Goal: Information Seeking & Learning: Check status

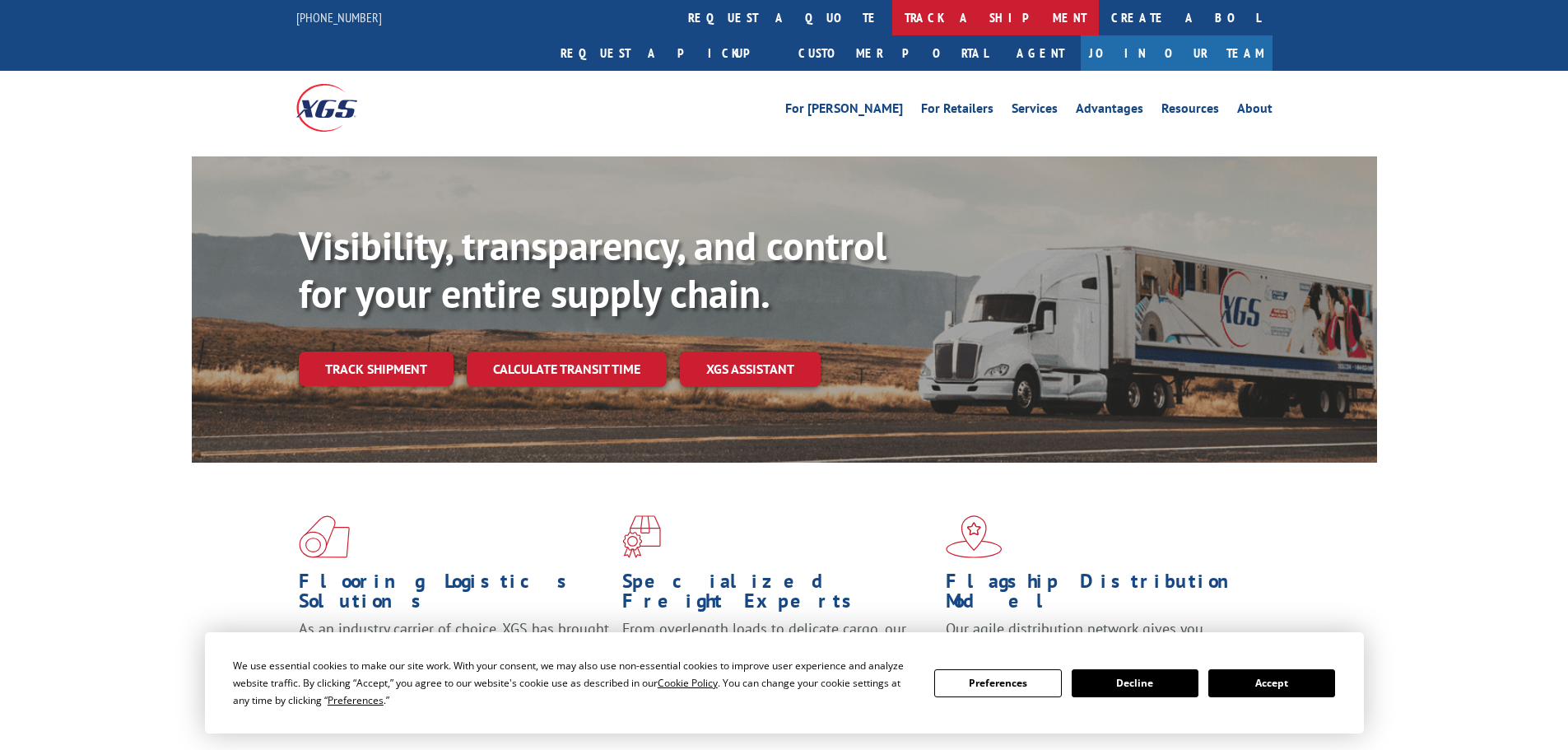
click at [892, 18] on link "track a shipment" at bounding box center [996, 17] width 206 height 36
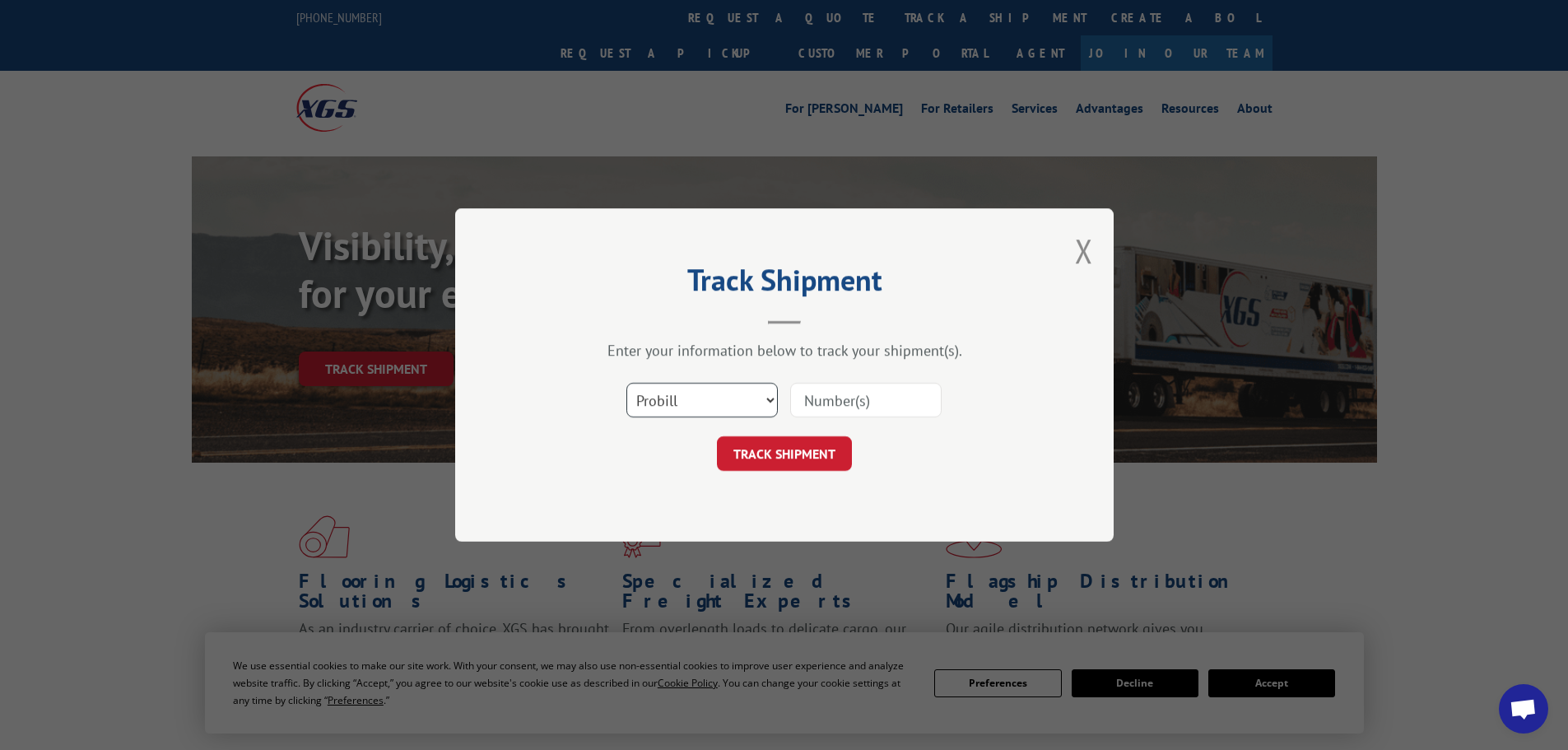
click at [706, 392] on select "Select category... Probill BOL PO" at bounding box center [702, 400] width 151 height 35
select select "po"
click at [626, 383] on select "Select category... Probill BOL PO" at bounding box center [702, 400] width 151 height 35
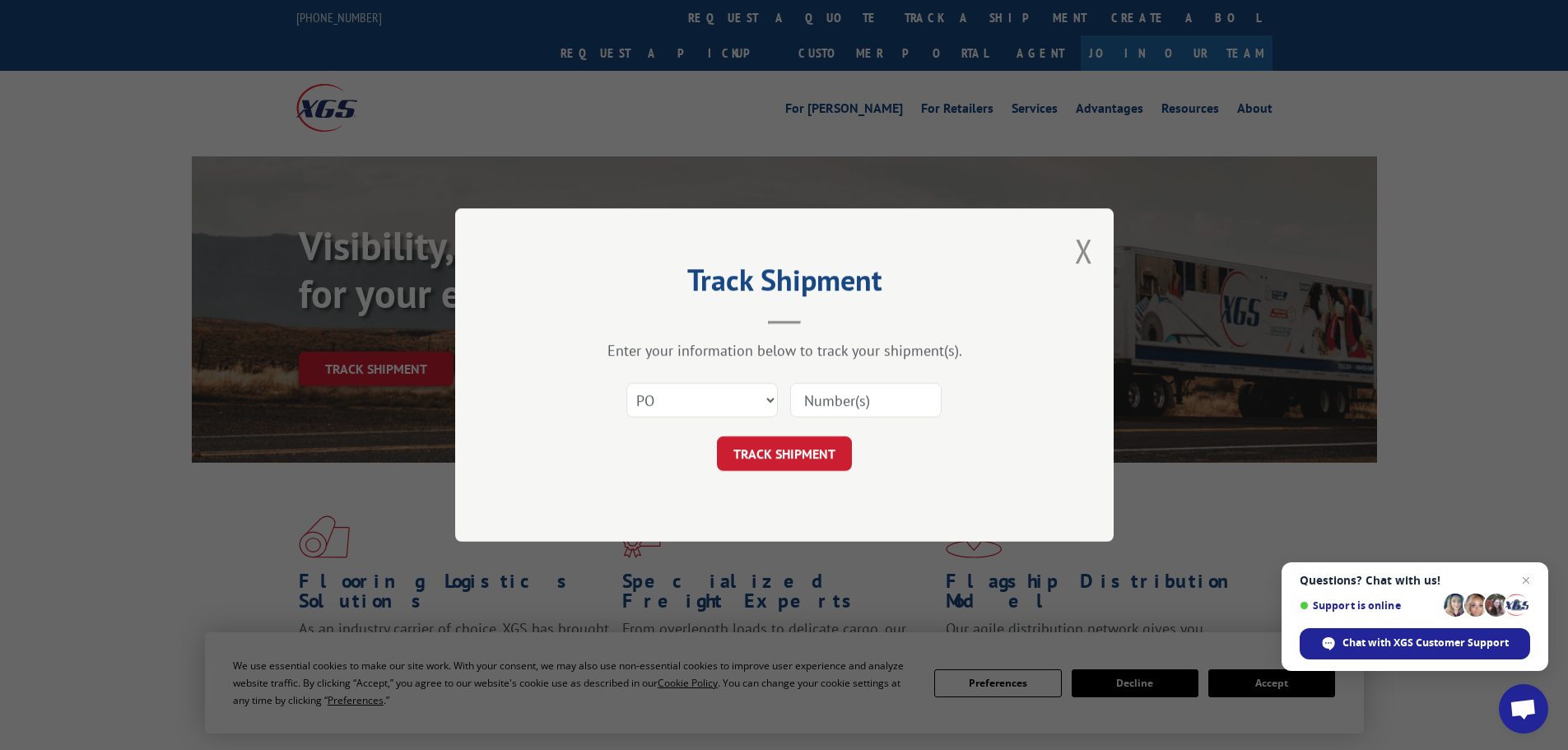
click at [870, 392] on input at bounding box center [865, 400] width 151 height 35
paste input "81530386"
type input "81530386"
click at [815, 446] on button "TRACK SHIPMENT" at bounding box center [784, 454] width 135 height 35
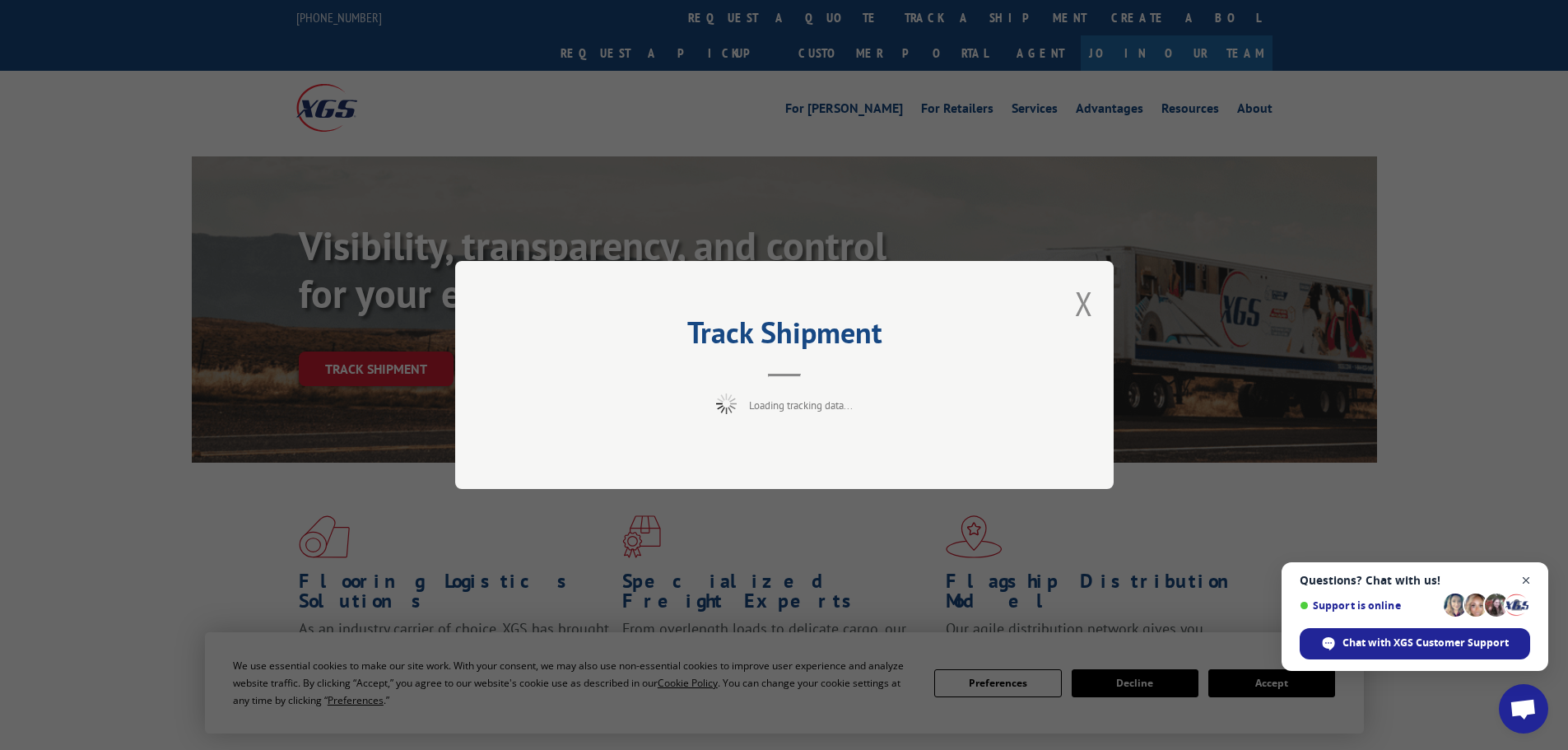
click at [1526, 582] on span "Close chat" at bounding box center [1526, 580] width 20 height 20
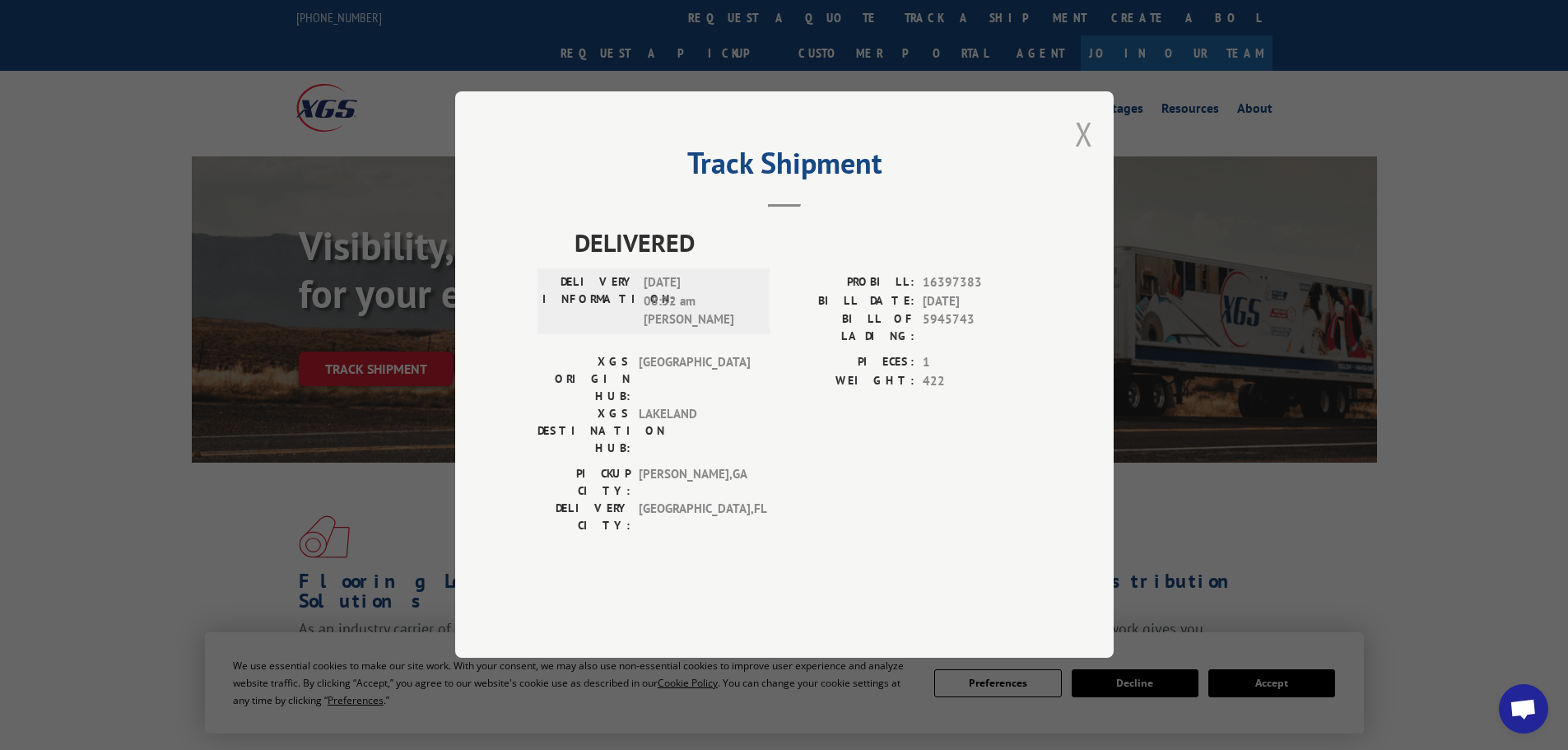
click at [1083, 155] on button "Close modal" at bounding box center [1083, 133] width 18 height 43
